Goal: Information Seeking & Learning: Find specific fact

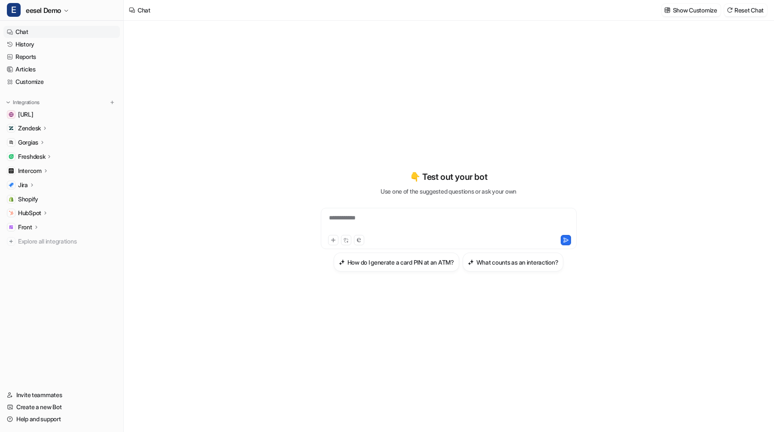
click at [37, 40] on link "History" at bounding box center [61, 44] width 117 height 12
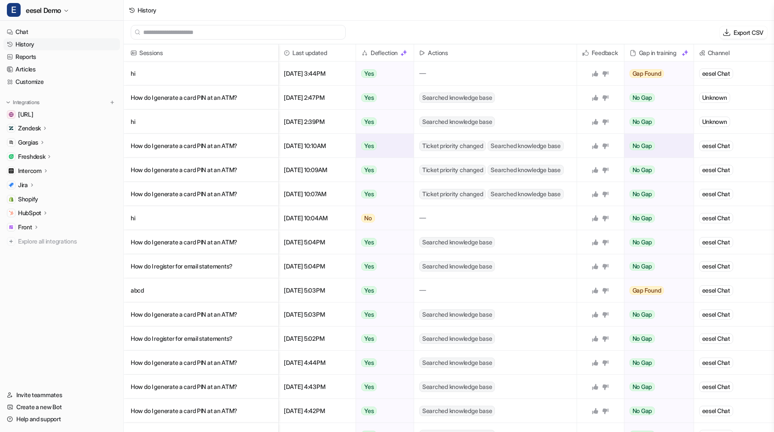
click at [211, 154] on p "How do I generate a card PIN at an ATM?" at bounding box center [201, 146] width 141 height 24
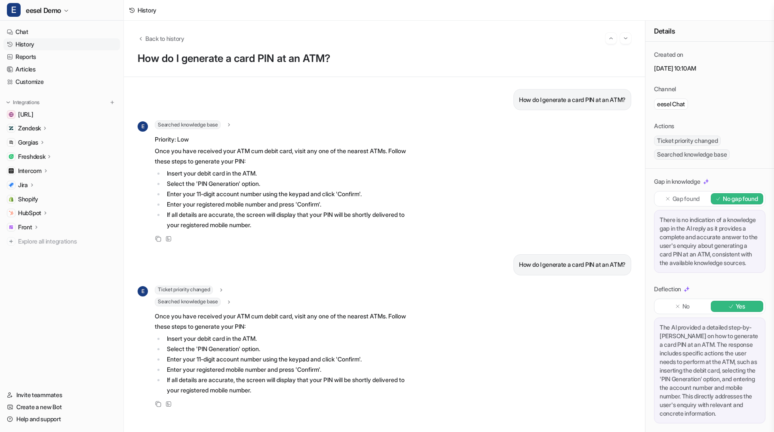
click at [193, 289] on span "Ticket priority changed" at bounding box center [184, 290] width 58 height 9
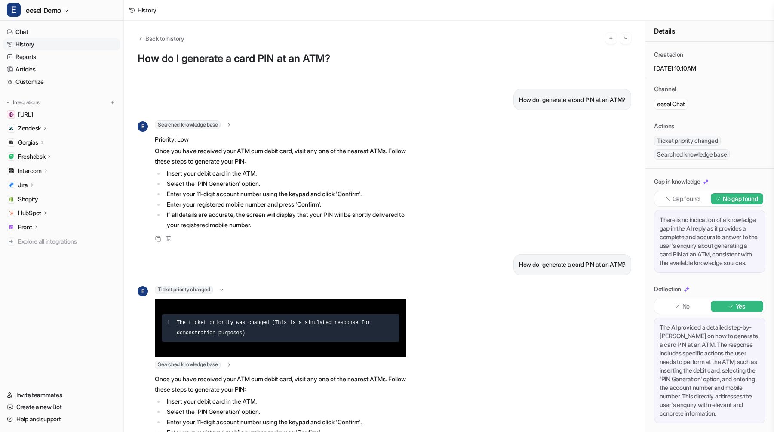
scroll to position [47, 0]
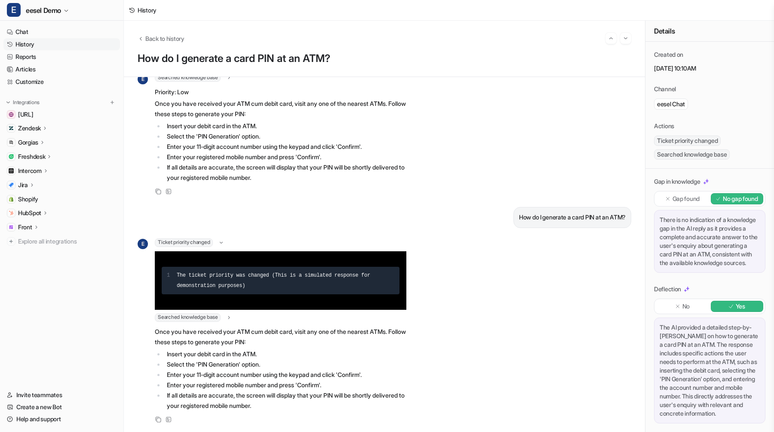
click at [194, 314] on span "Searched knowledge base" at bounding box center [188, 317] width 66 height 9
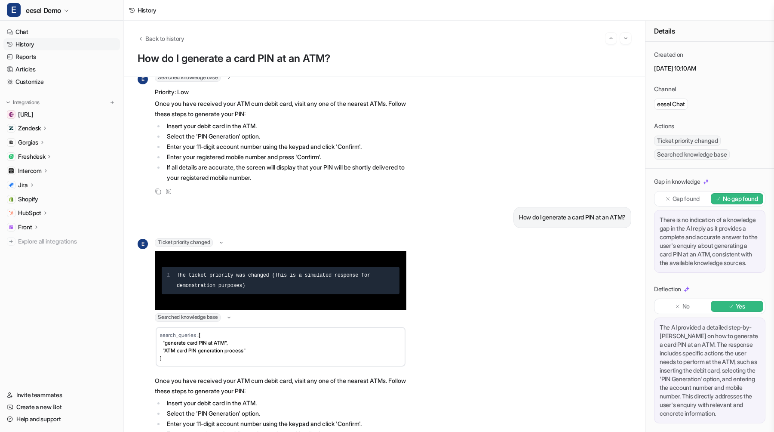
click at [194, 314] on span "Searched knowledge base" at bounding box center [188, 317] width 66 height 9
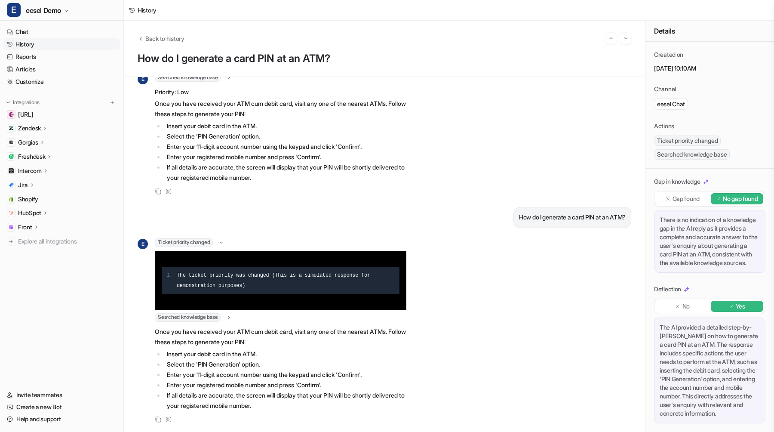
click at [200, 242] on span "Ticket priority changed" at bounding box center [184, 242] width 58 height 9
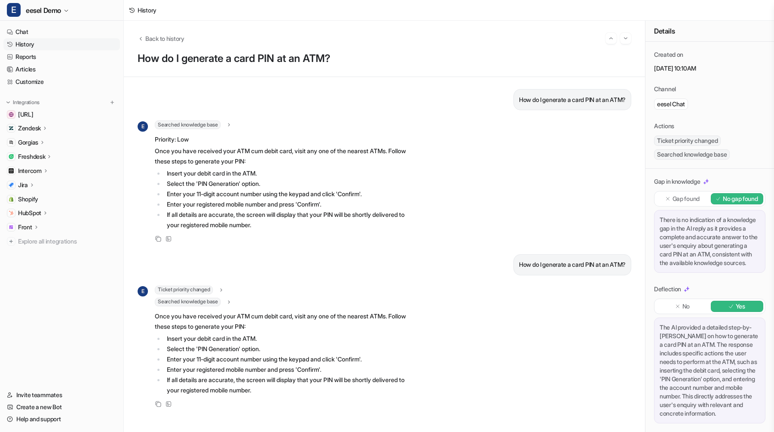
scroll to position [0, 0]
click at [198, 126] on span "Searched knowledge base" at bounding box center [188, 124] width 66 height 9
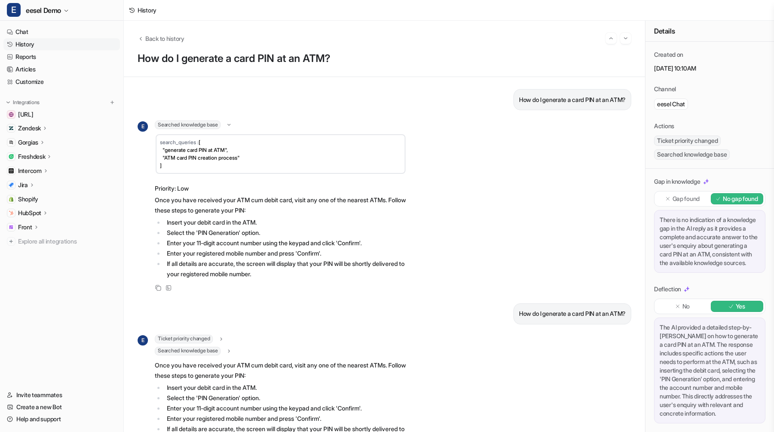
click at [198, 126] on span "Searched knowledge base" at bounding box center [188, 124] width 66 height 9
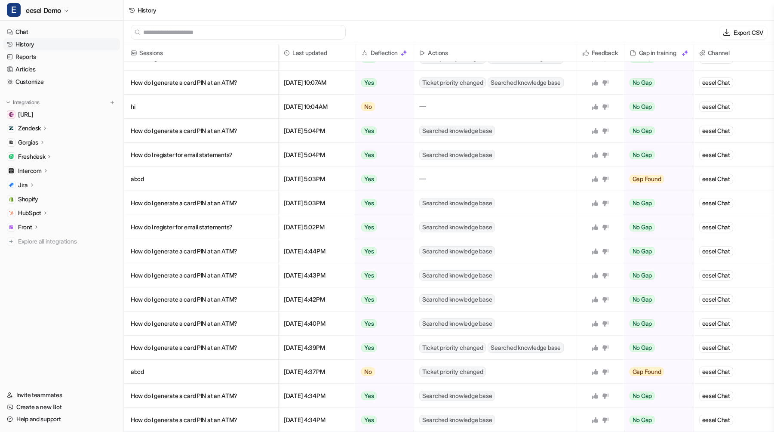
scroll to position [272, 0]
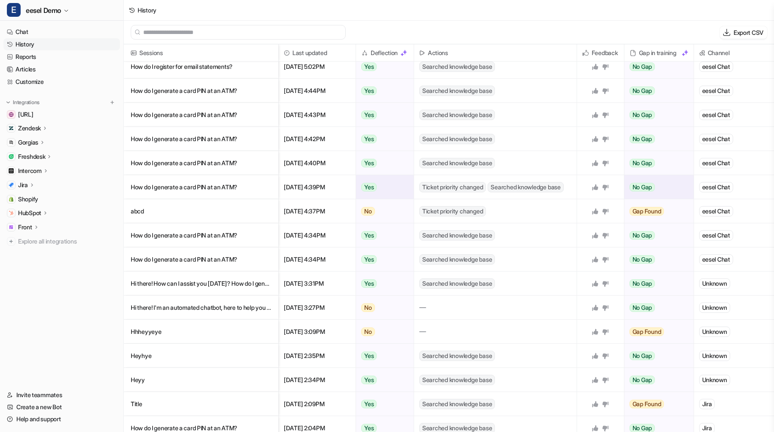
click at [196, 184] on p "How do I generate a card PIN at an ATM?" at bounding box center [201, 187] width 141 height 24
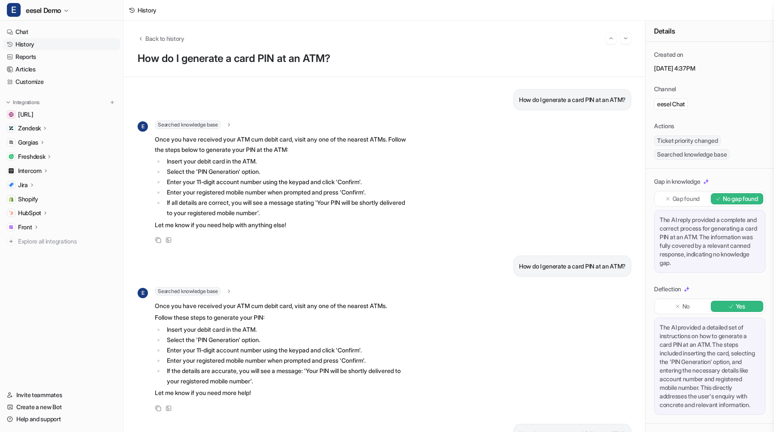
click at [191, 123] on span "Searched knowledge base" at bounding box center [188, 124] width 66 height 9
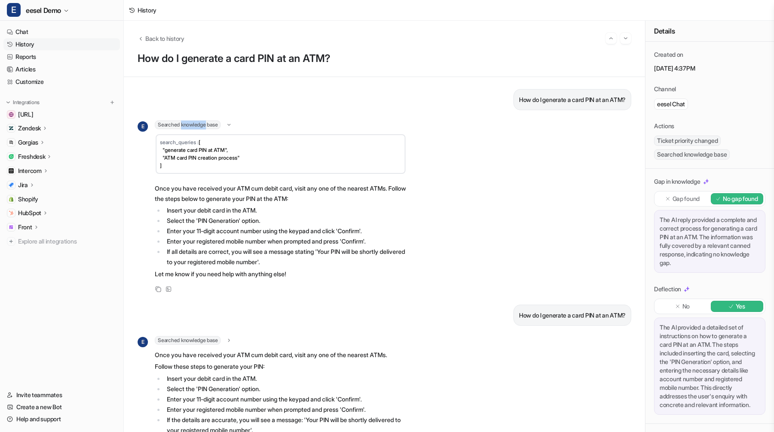
click at [191, 123] on span "Searched knowledge base" at bounding box center [188, 124] width 66 height 9
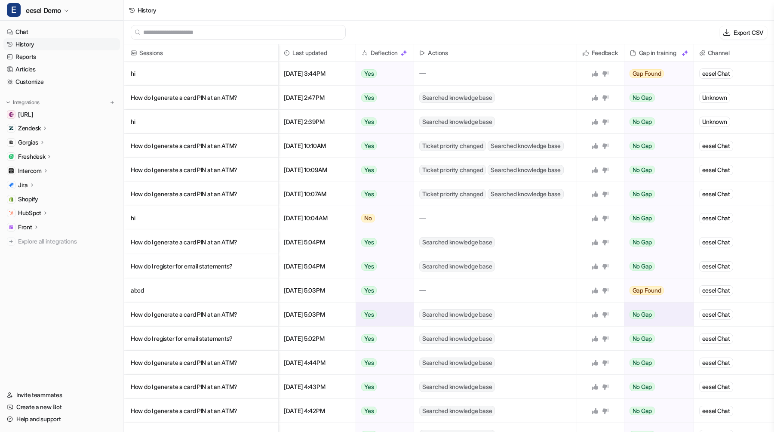
scroll to position [495, 0]
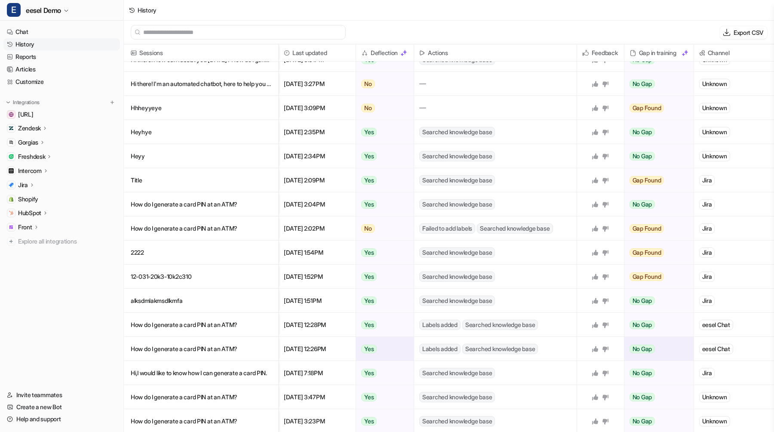
click at [201, 354] on p "How do I generate a card PIN at an ATM?" at bounding box center [201, 349] width 141 height 24
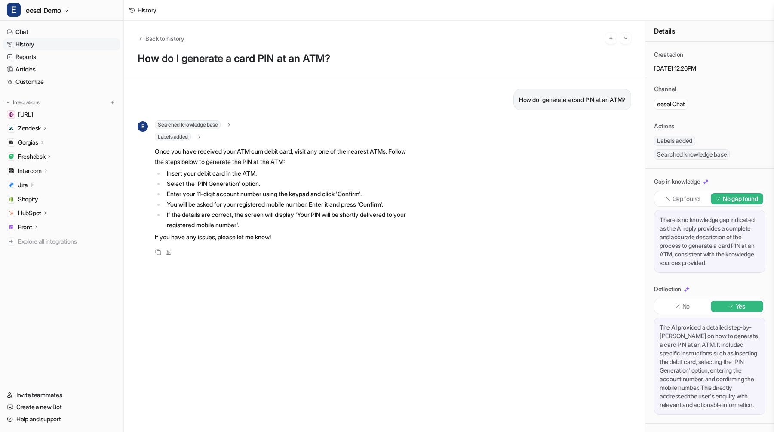
click at [191, 138] on span "Labels added" at bounding box center [173, 136] width 36 height 9
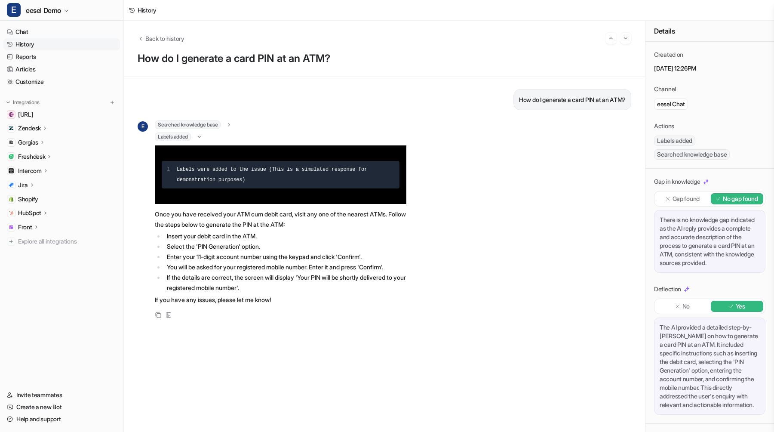
click at [191, 138] on span "Labels added" at bounding box center [173, 136] width 36 height 9
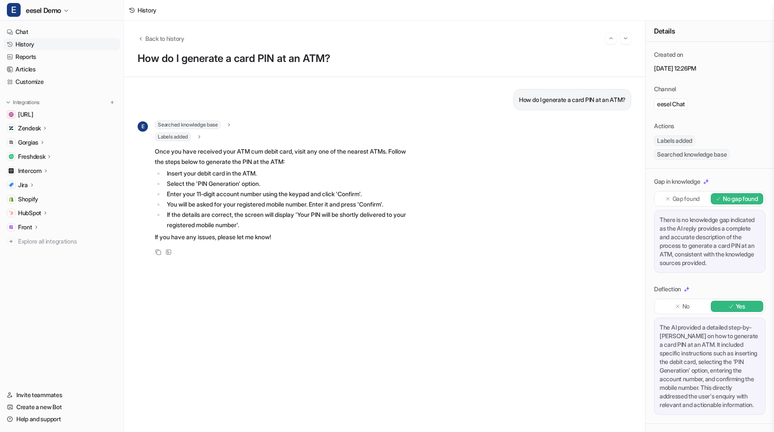
click at [196, 127] on span "Searched knowledge base" at bounding box center [188, 124] width 66 height 9
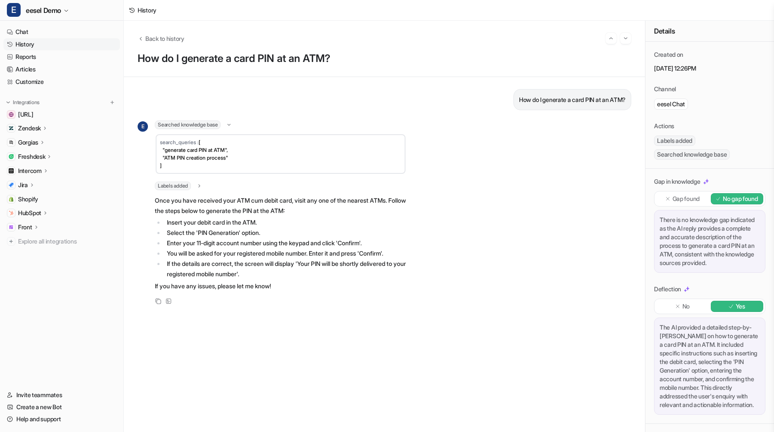
click at [196, 127] on span "Searched knowledge base" at bounding box center [188, 124] width 66 height 9
